Goal: Transaction & Acquisition: Purchase product/service

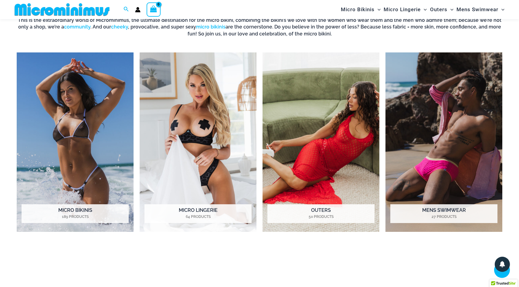
scroll to position [485, 0]
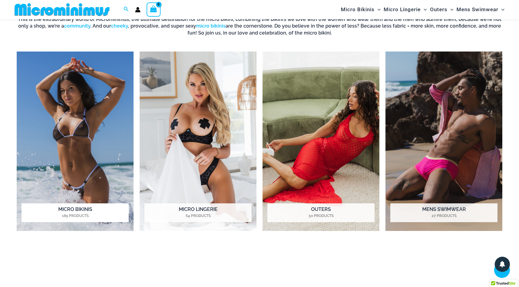
click at [77, 139] on img "Visit product category Micro Bikinis" at bounding box center [75, 142] width 117 height 180
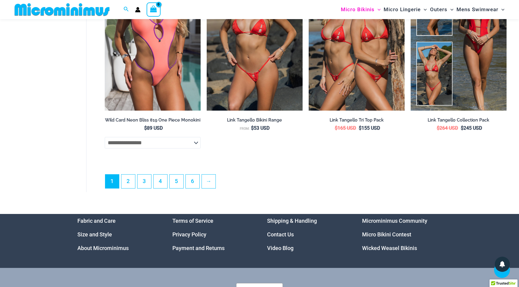
scroll to position [1663, 0]
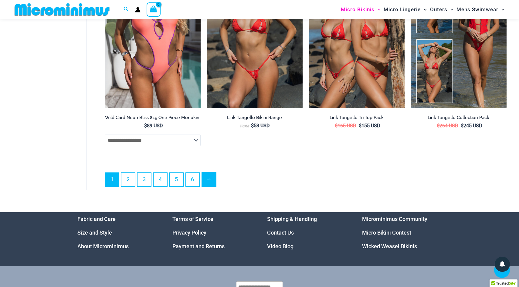
click at [210, 187] on link "→" at bounding box center [209, 179] width 14 height 14
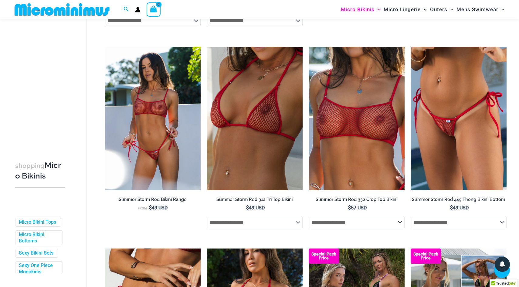
scroll to position [643, 0]
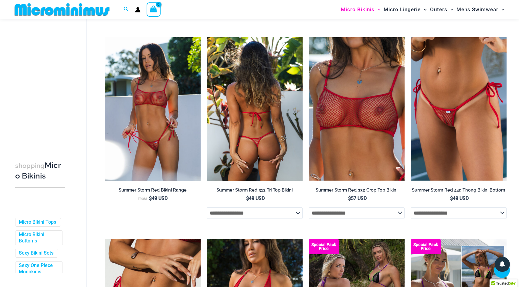
click at [255, 118] on img at bounding box center [255, 109] width 96 height 144
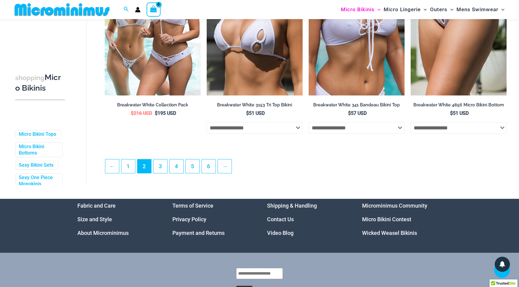
scroll to position [1553, 0]
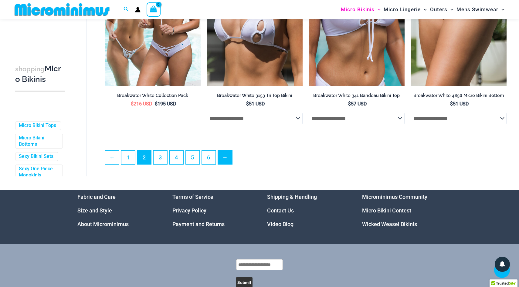
click at [225, 162] on link "→" at bounding box center [225, 157] width 14 height 14
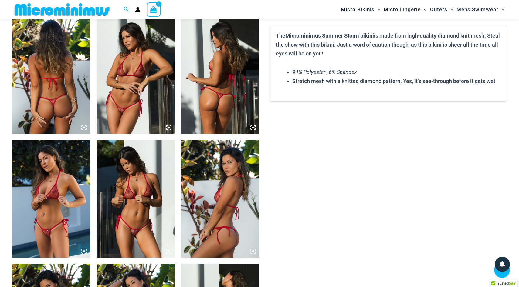
scroll to position [425, 0]
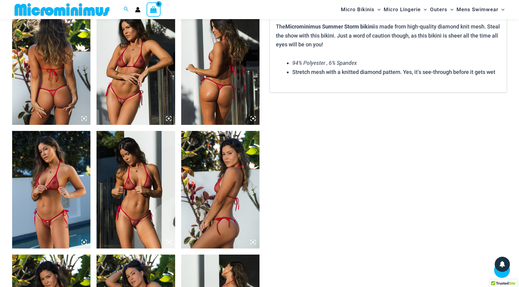
click at [61, 73] on img at bounding box center [51, 66] width 78 height 117
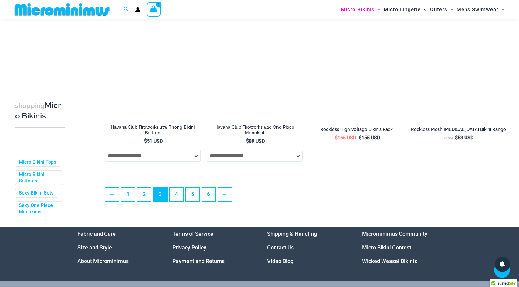
scroll to position [1528, 0]
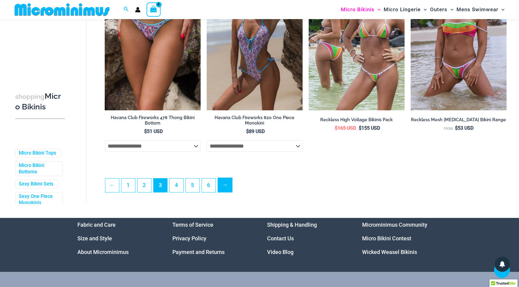
click at [223, 187] on link "→" at bounding box center [225, 185] width 14 height 14
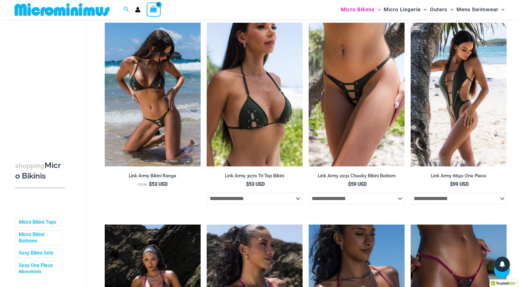
scroll to position [655, 0]
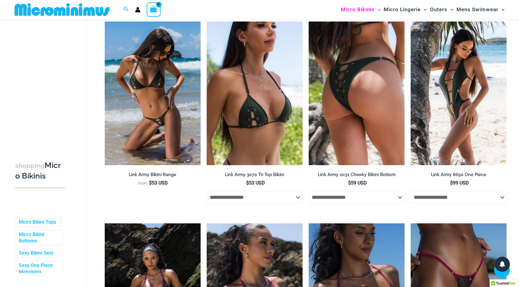
click at [361, 120] on img at bounding box center [356, 94] width 96 height 144
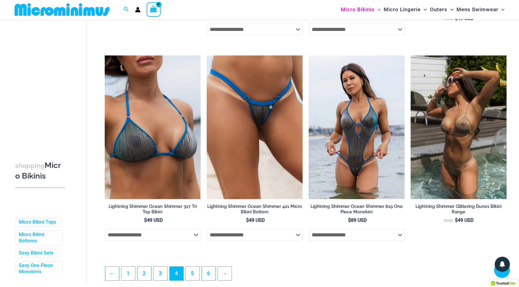
scroll to position [1431, 0]
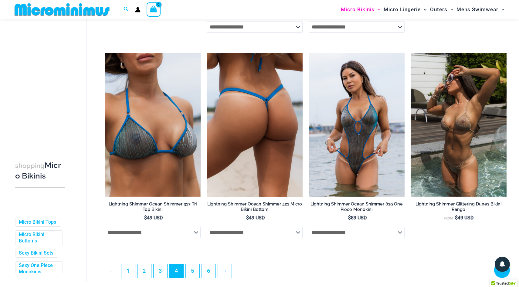
click at [240, 128] on img at bounding box center [255, 125] width 96 height 144
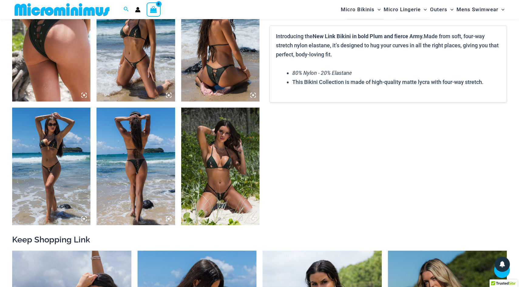
scroll to position [449, 0]
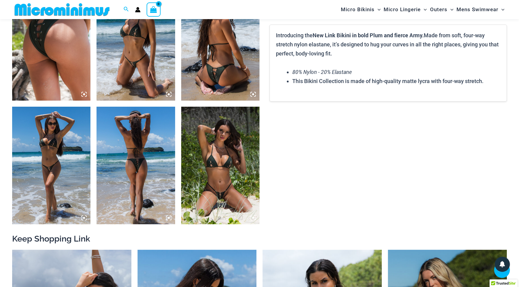
click at [62, 67] on img at bounding box center [51, 41] width 78 height 117
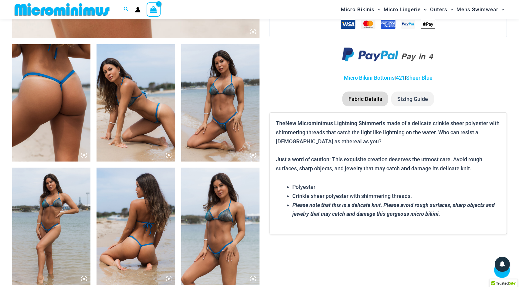
scroll to position [388, 0]
click at [64, 112] on img at bounding box center [51, 102] width 78 height 117
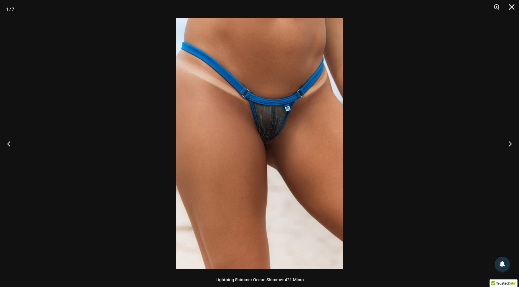
click at [286, 126] on img at bounding box center [259, 143] width 167 height 251
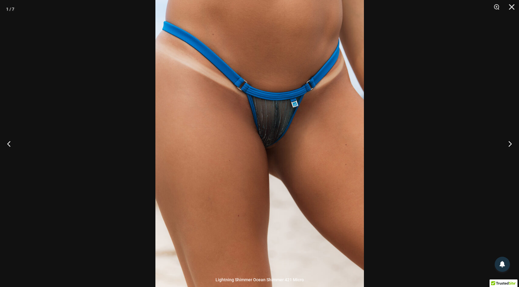
click at [286, 126] on img at bounding box center [259, 148] width 208 height 312
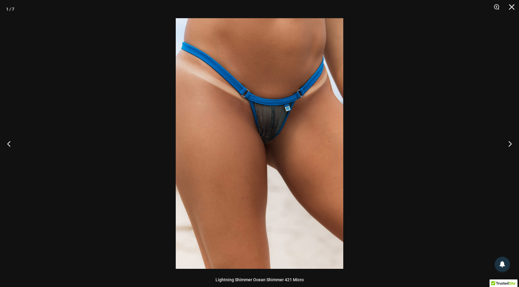
click at [286, 126] on img at bounding box center [259, 143] width 167 height 251
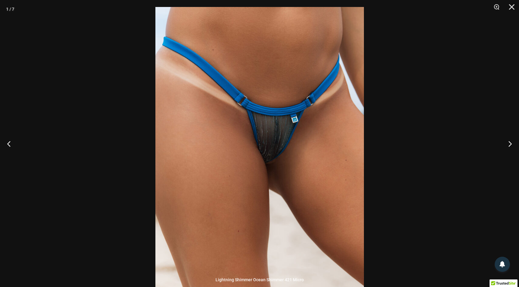
click at [285, 126] on img at bounding box center [259, 163] width 208 height 312
